Goal: Transaction & Acquisition: Purchase product/service

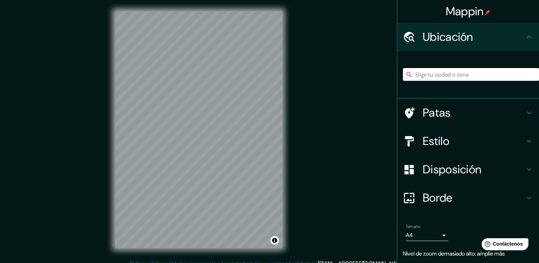
click at [311, 118] on div "Mappin Ubicación Patas Estilo Disposición Borde Elige un borde. Consejo : puede…" at bounding box center [269, 135] width 539 height 271
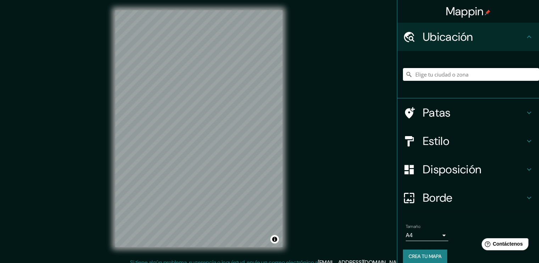
click at [341, 58] on div "Mappin Ubicación Patas Estilo Disposición Borde Elige un borde. Consejo : puede…" at bounding box center [269, 134] width 539 height 271
click at [423, 76] on input "Elige tu ciudad o zona" at bounding box center [471, 74] width 136 height 13
type input "San José de Cúcuta, Norte de Santander, Colombia"
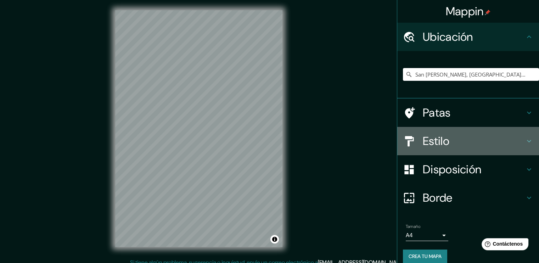
click at [509, 136] on h4 "Estilo" at bounding box center [474, 141] width 102 height 14
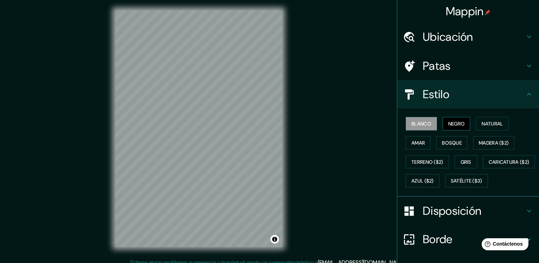
click at [449, 121] on font "Negro" at bounding box center [456, 124] width 17 height 6
click at [482, 122] on font "Natural" at bounding box center [492, 124] width 21 height 6
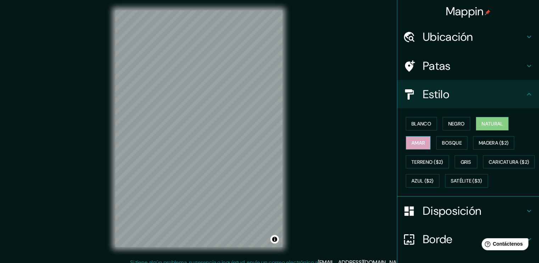
click at [418, 143] on font "Amar" at bounding box center [418, 143] width 13 height 6
click at [427, 160] on font "Terreno ($2)" at bounding box center [428, 162] width 32 height 6
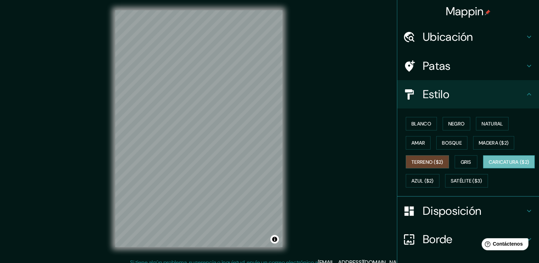
click at [489, 165] on font "Caricatura ($2)" at bounding box center [509, 162] width 41 height 6
click at [451, 185] on font "Satélite ($3)" at bounding box center [467, 180] width 32 height 9
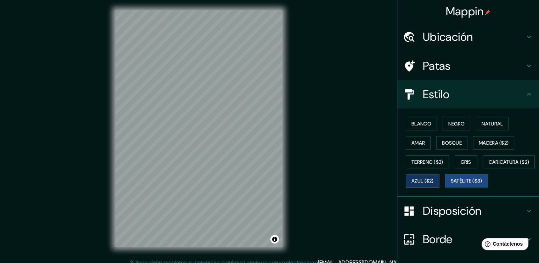
click at [440, 178] on button "Azul ($2)" at bounding box center [423, 180] width 34 height 13
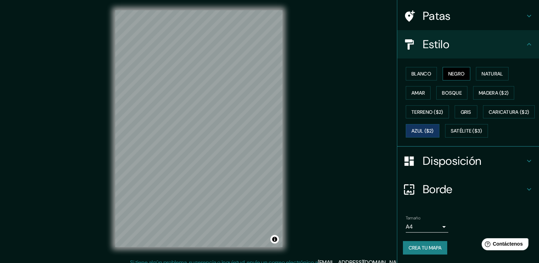
click at [453, 69] on font "Negro" at bounding box center [456, 73] width 17 height 9
click at [416, 69] on font "Blanco" at bounding box center [422, 73] width 20 height 9
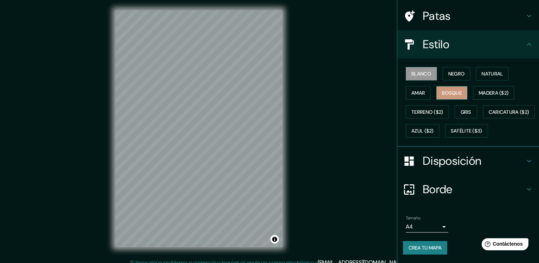
click at [449, 90] on font "Bosque" at bounding box center [452, 93] width 20 height 6
click at [483, 71] on font "Natural" at bounding box center [492, 74] width 21 height 6
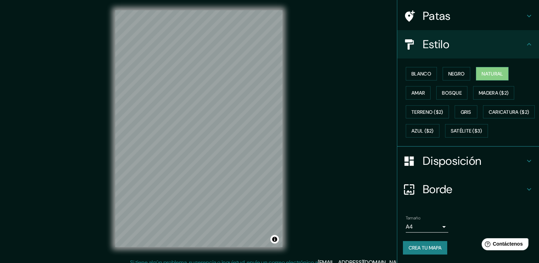
drag, startPoint x: 498, startPoint y: 52, endPoint x: 509, endPoint y: 103, distance: 52.5
click at [502, 85] on div "Blanco Negro Natural Amar Bosque Madera ($2) Terreno ($2) Gris Caricatura ($2) …" at bounding box center [471, 102] width 136 height 76
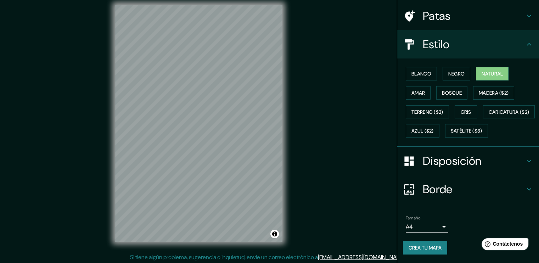
scroll to position [7, 0]
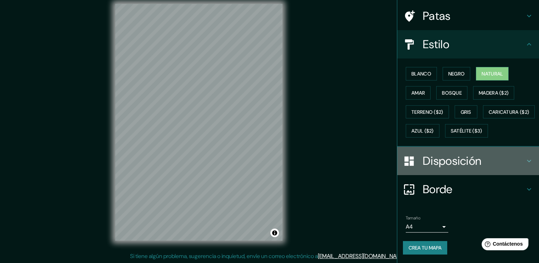
click at [484, 157] on h4 "Disposición" at bounding box center [474, 161] width 102 height 14
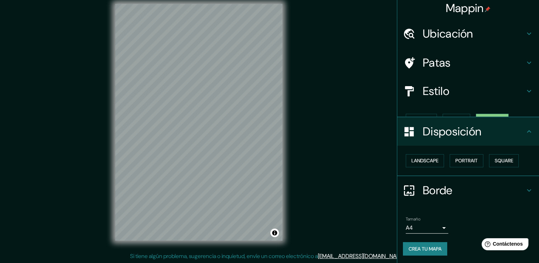
scroll to position [0, 0]
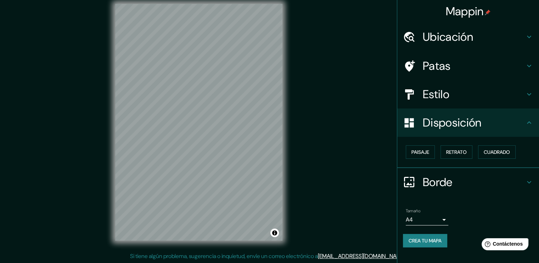
click at [486, 178] on h4 "Borde" at bounding box center [474, 182] width 102 height 14
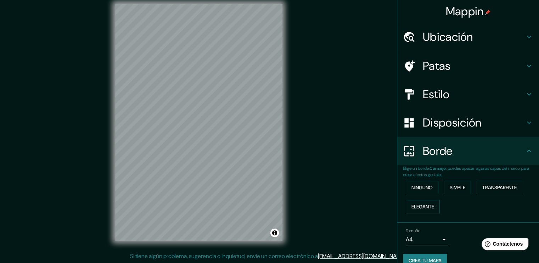
click at [513, 119] on h4 "Disposición" at bounding box center [474, 123] width 102 height 14
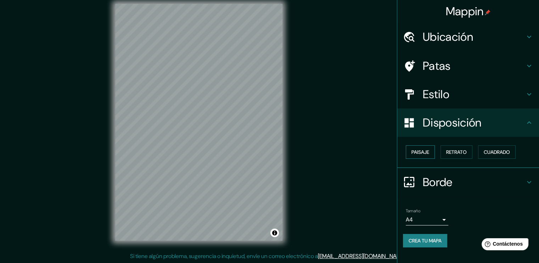
click at [429, 154] on font "Paisaje" at bounding box center [421, 152] width 18 height 6
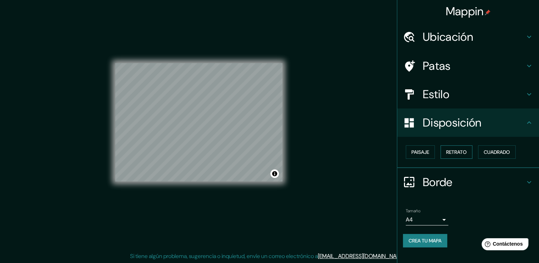
click at [444, 152] on button "Retrato" at bounding box center [457, 151] width 32 height 13
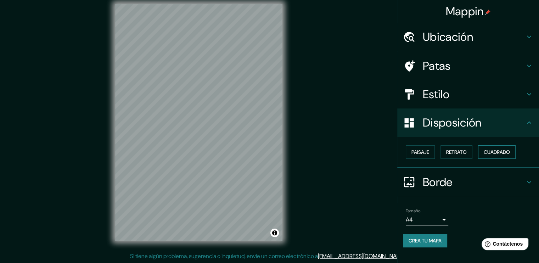
click at [488, 149] on font "Cuadrado" at bounding box center [497, 152] width 26 height 6
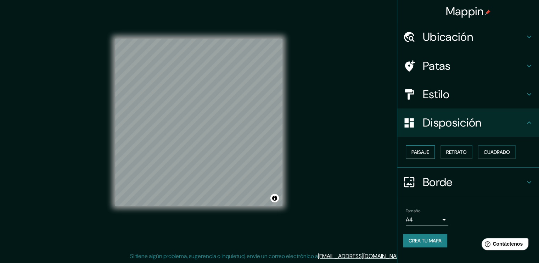
click at [421, 146] on button "Paisaje" at bounding box center [420, 151] width 29 height 13
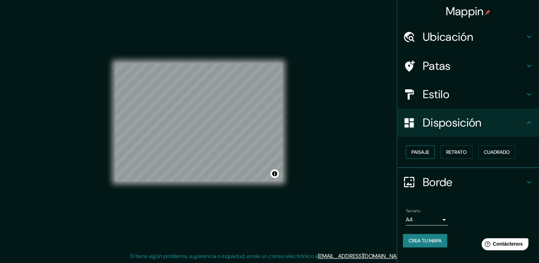
click at [425, 147] on font "Paisaje" at bounding box center [421, 151] width 18 height 9
click at [497, 150] on font "Cuadrado" at bounding box center [497, 152] width 26 height 6
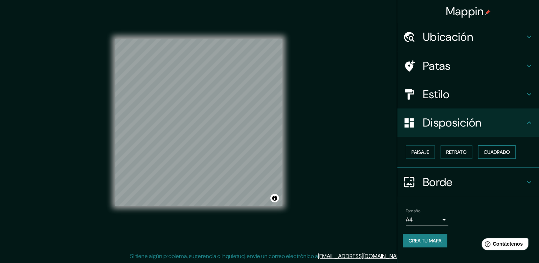
click at [490, 154] on font "Cuadrado" at bounding box center [497, 152] width 26 height 6
click at [419, 158] on button "Paisaje" at bounding box center [420, 151] width 29 height 13
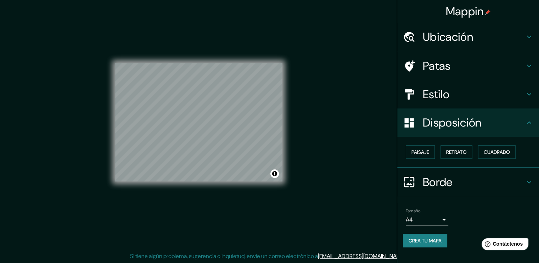
click at [471, 126] on font "Disposición" at bounding box center [452, 122] width 58 height 15
click at [491, 90] on h4 "Estilo" at bounding box center [474, 94] width 102 height 14
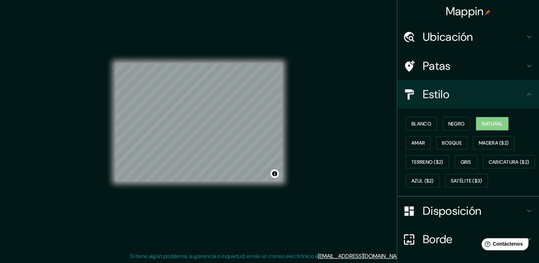
click at [470, 64] on h4 "Patas" at bounding box center [474, 66] width 102 height 14
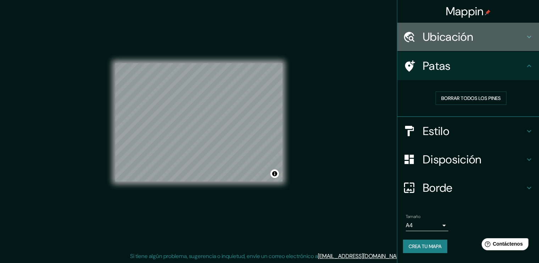
click at [477, 42] on h4 "Ubicación" at bounding box center [474, 37] width 102 height 14
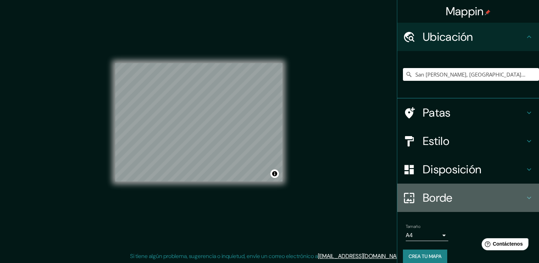
click at [434, 202] on font "Borde" at bounding box center [438, 197] width 30 height 15
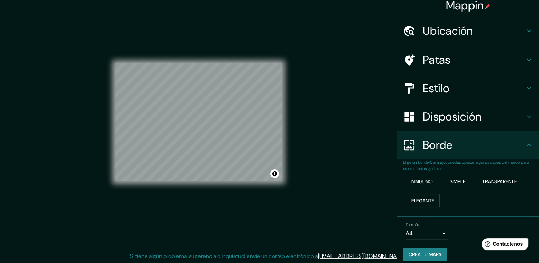
scroll to position [11, 0]
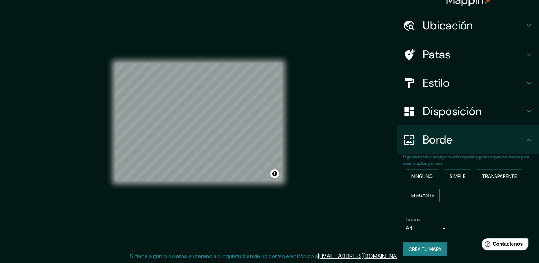
click at [421, 192] on font "Elegante" at bounding box center [423, 195] width 23 height 6
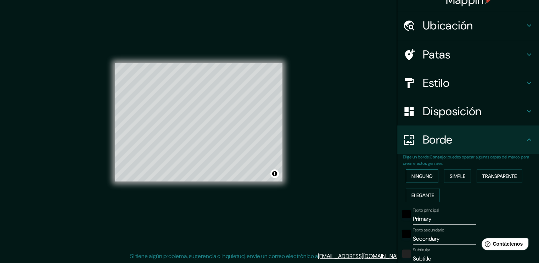
click at [418, 172] on font "Ninguno" at bounding box center [422, 176] width 21 height 9
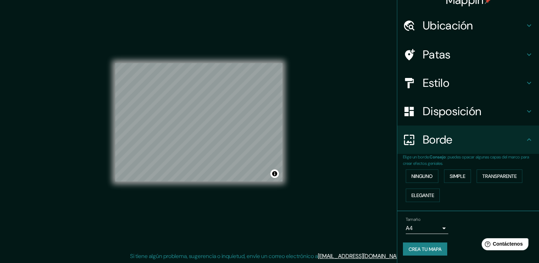
click at [475, 110] on font "Disposición" at bounding box center [452, 111] width 58 height 15
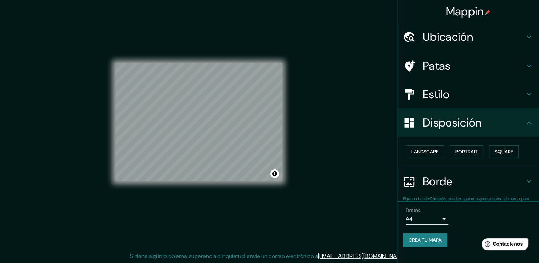
scroll to position [0, 0]
click at [426, 146] on button "Paisaje" at bounding box center [420, 151] width 29 height 13
click at [427, 153] on font "Paisaje" at bounding box center [421, 152] width 18 height 6
click at [454, 153] on font "Retrato" at bounding box center [456, 152] width 21 height 6
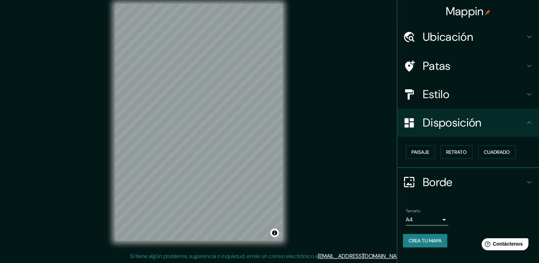
click at [523, 142] on div "Paisaje Retrato Cuadrado" at bounding box center [468, 152] width 142 height 31
click at [525, 126] on icon at bounding box center [529, 122] width 9 height 9
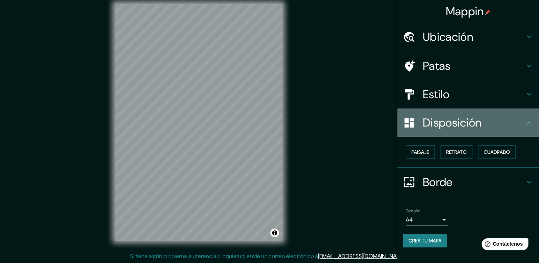
click at [526, 120] on icon at bounding box center [529, 122] width 9 height 9
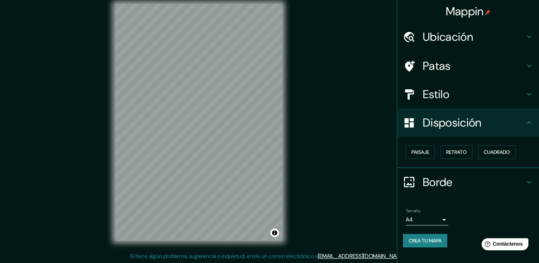
click at [529, 119] on icon at bounding box center [529, 122] width 9 height 9
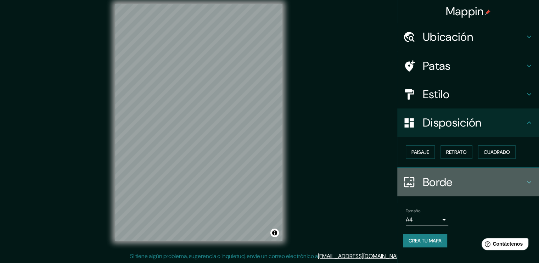
click at [524, 177] on h4 "Borde" at bounding box center [474, 182] width 102 height 14
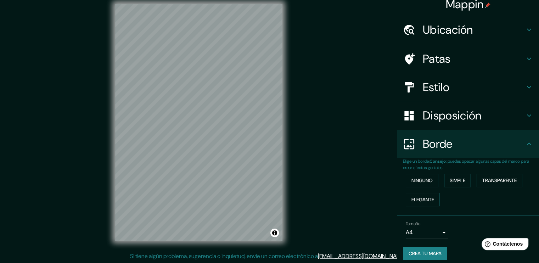
scroll to position [11, 0]
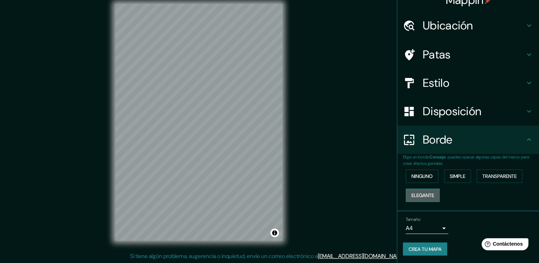
click at [423, 191] on font "Elegante" at bounding box center [423, 195] width 23 height 9
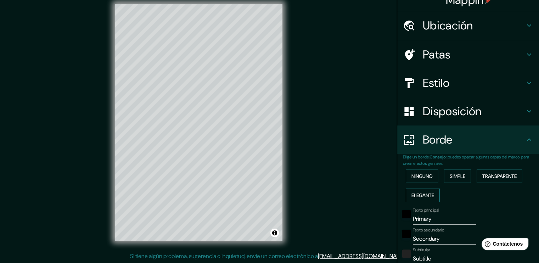
click at [418, 192] on font "Elegante" at bounding box center [423, 195] width 23 height 6
type input "189"
type input "38"
type input "19"
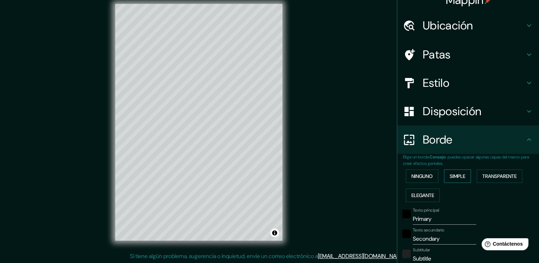
click at [451, 178] on font "Simple" at bounding box center [458, 176] width 16 height 6
click at [489, 172] on font "Transparente" at bounding box center [499, 176] width 34 height 9
click at [491, 114] on h4 "Disposición" at bounding box center [474, 111] width 102 height 14
type input "227"
type input "38"
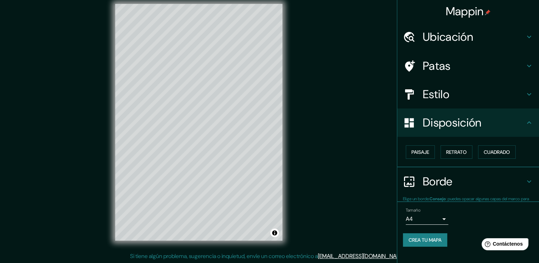
scroll to position [0, 0]
click at [414, 151] on font "Paisaje" at bounding box center [421, 152] width 18 height 6
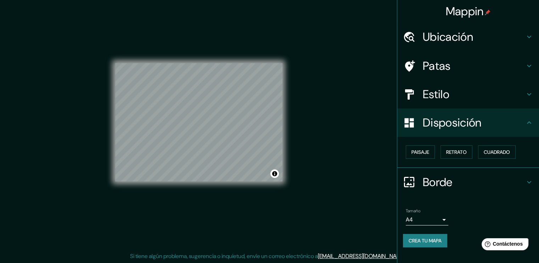
click at [455, 177] on h4 "Borde" at bounding box center [474, 182] width 102 height 14
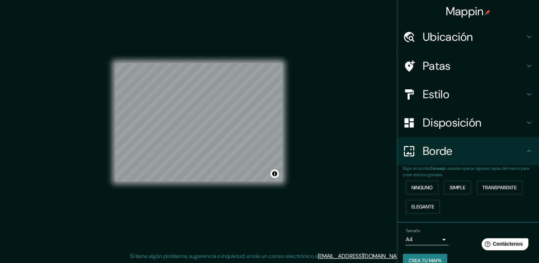
click at [471, 129] on font "Disposición" at bounding box center [452, 122] width 58 height 15
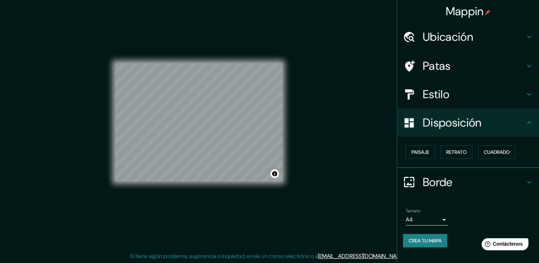
click at [435, 188] on font "Borde" at bounding box center [438, 182] width 30 height 15
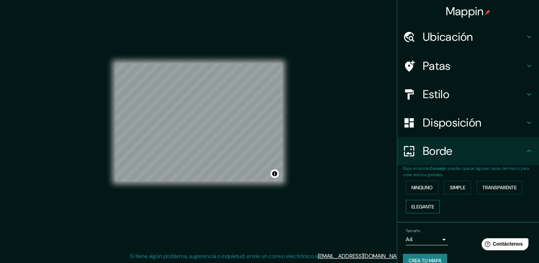
click at [421, 202] on font "Elegante" at bounding box center [423, 206] width 23 height 9
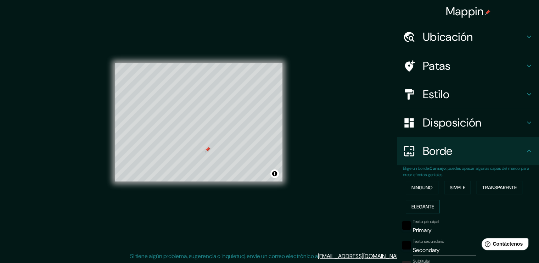
click at [206, 151] on div at bounding box center [208, 150] width 6 height 6
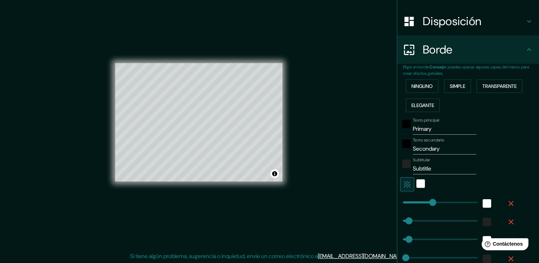
scroll to position [106, 0]
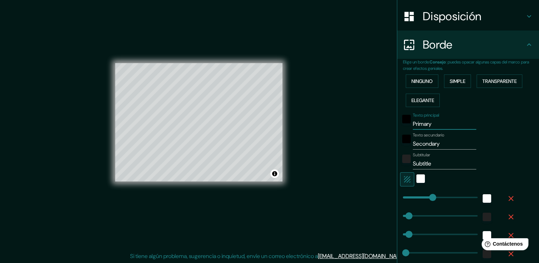
drag, startPoint x: 430, startPoint y: 123, endPoint x: 402, endPoint y: 124, distance: 27.7
click at [402, 124] on div "Texto principal Primary" at bounding box center [458, 121] width 116 height 17
click at [457, 121] on input "Primary" at bounding box center [444, 123] width 63 height 11
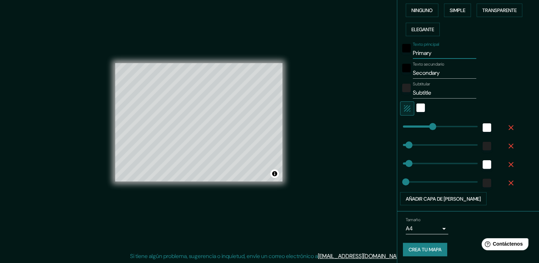
scroll to position [178, 0]
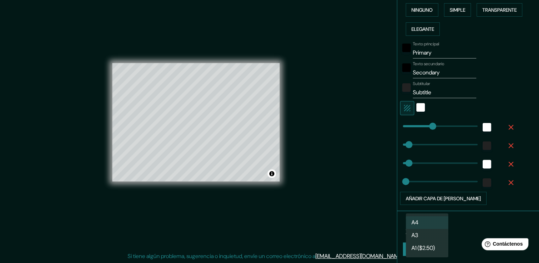
click at [435, 228] on body "Mappin Ubicación San José de Cúcuta, Norte de Santander, Colombia San José de C…" at bounding box center [269, 124] width 539 height 263
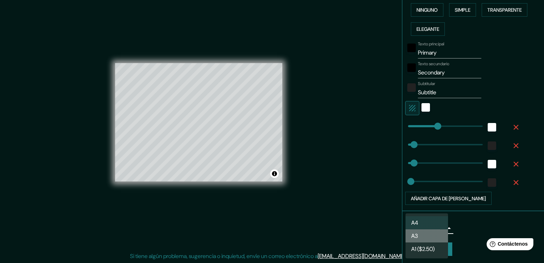
click at [431, 232] on li "A3" at bounding box center [427, 235] width 43 height 13
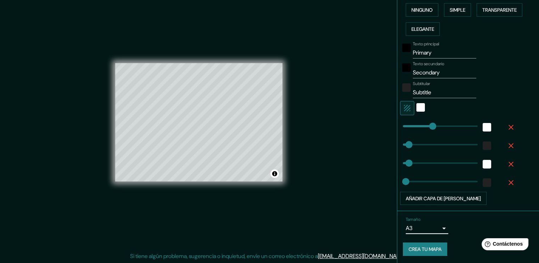
click at [455, 223] on div "Tamaño A3 single" at bounding box center [468, 225] width 130 height 23
type input "0"
drag, startPoint x: 426, startPoint y: 124, endPoint x: 393, endPoint y: 127, distance: 33.1
type input "38"
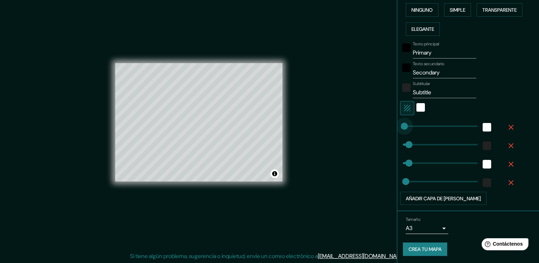
type input "19"
type input "68"
drag, startPoint x: 396, startPoint y: 124, endPoint x: 408, endPoint y: 123, distance: 12.5
type input "38"
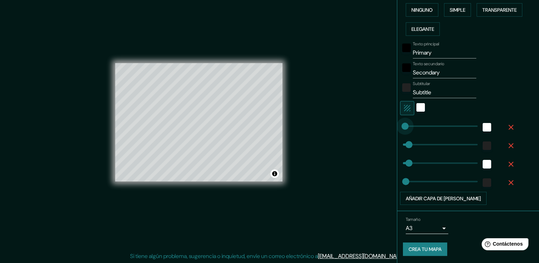
type input "19"
type input "50"
type input "38"
type input "19"
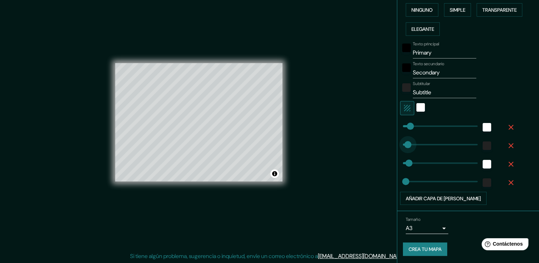
type input "14"
drag, startPoint x: 403, startPoint y: 143, endPoint x: 401, endPoint y: 134, distance: 8.7
type input "38"
type input "19"
type input "43"
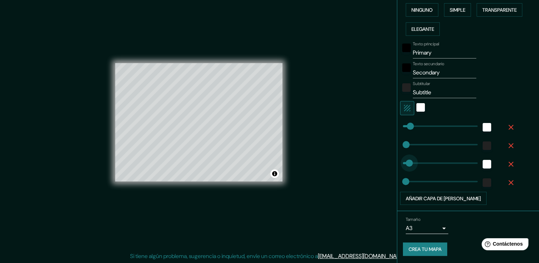
drag, startPoint x: 401, startPoint y: 161, endPoint x: 404, endPoint y: 159, distance: 4.0
type input "55"
drag, startPoint x: 403, startPoint y: 176, endPoint x: 407, endPoint y: 174, distance: 4.5
type input "0"
drag, startPoint x: 406, startPoint y: 181, endPoint x: 397, endPoint y: 181, distance: 8.9
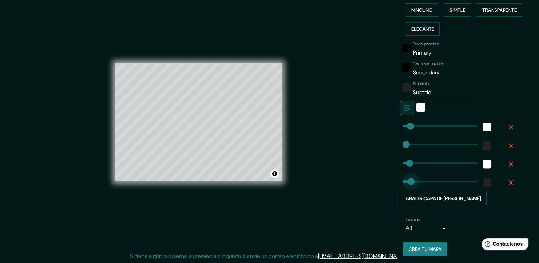
type input "57"
drag, startPoint x: 400, startPoint y: 180, endPoint x: 407, endPoint y: 179, distance: 7.2
type input "32"
click at [404, 180] on span at bounding box center [407, 181] width 7 height 7
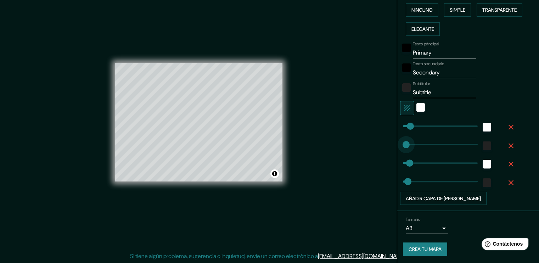
type input "26"
type input "19"
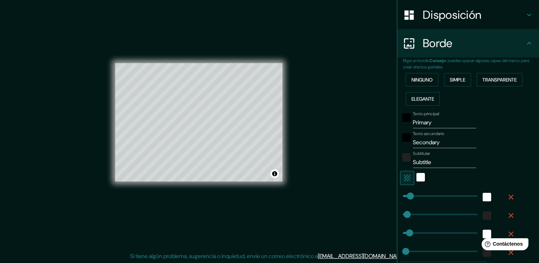
scroll to position [107, 0]
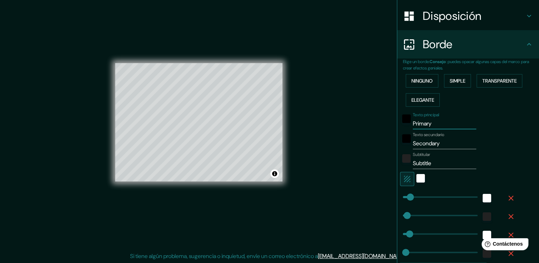
click at [435, 123] on input "Primary" at bounding box center [444, 123] width 63 height 11
click at [433, 123] on input "Primary" at bounding box center [444, 123] width 63 height 11
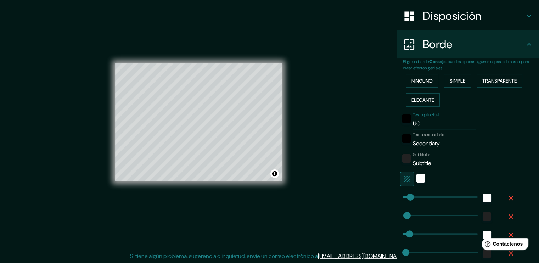
type input "U"
type input "CUCUTA"
click at [433, 139] on input "Secondary" at bounding box center [444, 143] width 63 height 11
drag, startPoint x: 431, startPoint y: 144, endPoint x: 399, endPoint y: 141, distance: 32.7
click at [400, 141] on div "Texto secundario Secondary" at bounding box center [458, 140] width 116 height 17
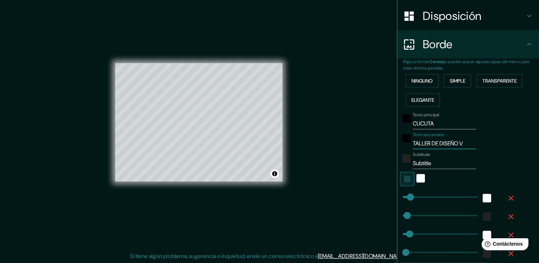
type input "TALLER DE DISEÑO V"
click at [431, 162] on input "Subtitle" at bounding box center [444, 163] width 63 height 11
drag, startPoint x: 431, startPoint y: 162, endPoint x: 418, endPoint y: 160, distance: 12.7
click at [418, 160] on input "Subtitle" at bounding box center [444, 163] width 63 height 11
type input "VIVIENDA EN ALTURA"
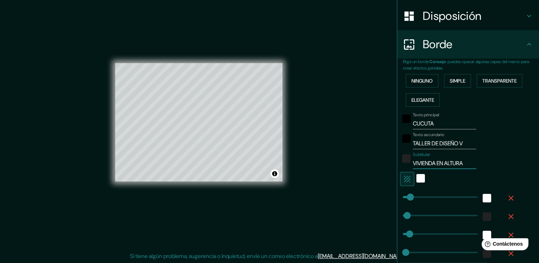
click at [515, 155] on div "Texto principal CUCUTA Texto secundario TALLER DE DISEÑO V Subtitular VIVIENDA …" at bounding box center [471, 193] width 136 height 167
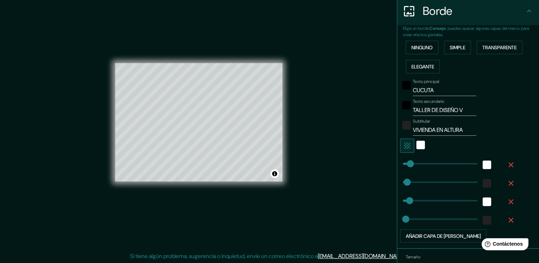
scroll to position [178, 0]
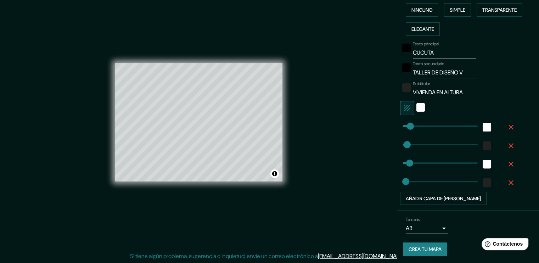
click at [415, 251] on font "Crea tu mapa" at bounding box center [425, 249] width 33 height 6
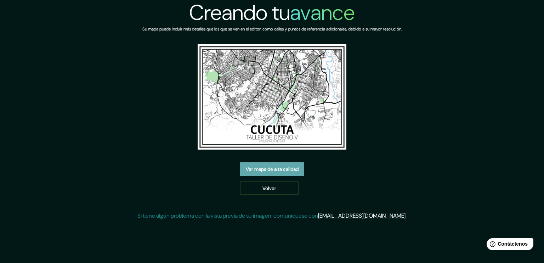
click at [278, 172] on font "Ver mapa de alta calidad" at bounding box center [272, 169] width 53 height 6
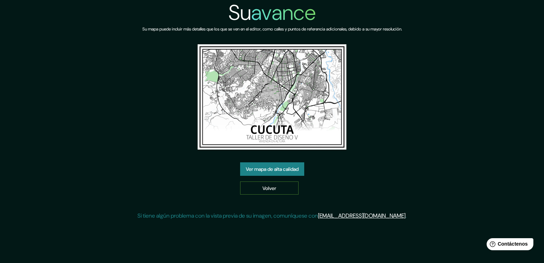
click at [254, 183] on link "Volver" at bounding box center [269, 187] width 58 height 13
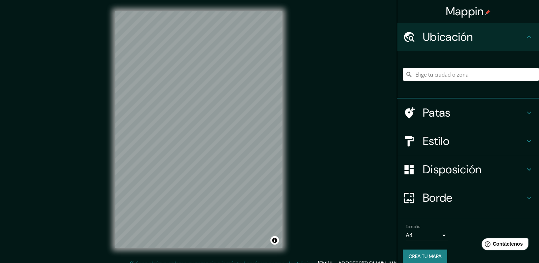
scroll to position [8, 0]
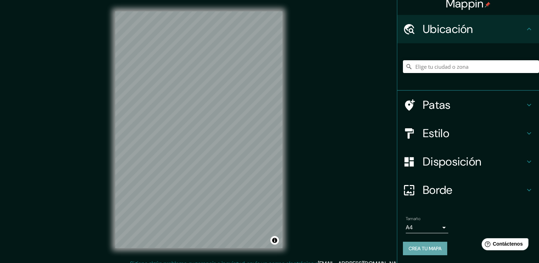
click at [421, 245] on font "Crea tu mapa" at bounding box center [425, 248] width 33 height 6
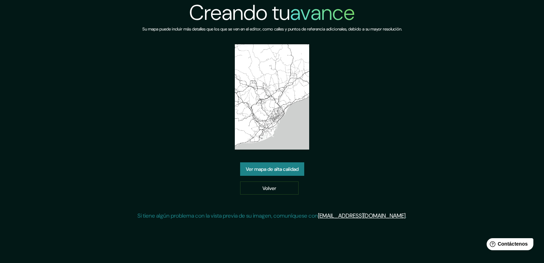
click at [274, 168] on font "Ver mapa de alta calidad" at bounding box center [272, 169] width 53 height 6
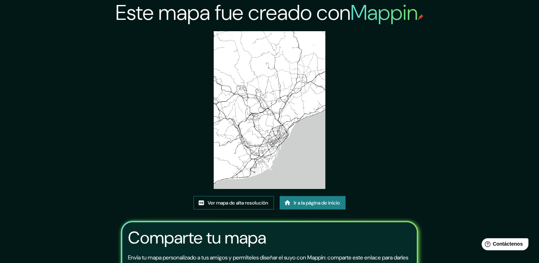
click at [235, 202] on font "Ver mapa de alta resolución" at bounding box center [238, 203] width 61 height 6
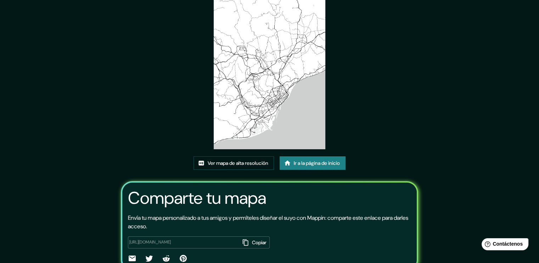
scroll to position [72, 0]
